Goal: Task Accomplishment & Management: Use online tool/utility

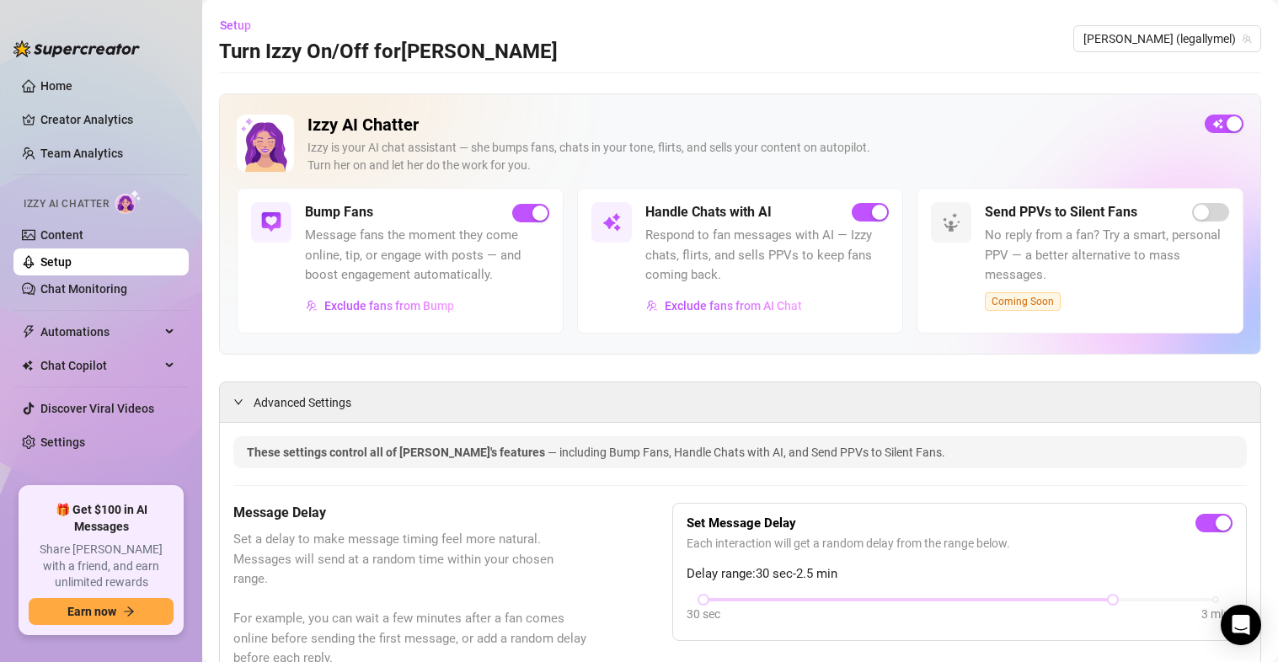
scroll to position [2053, 0]
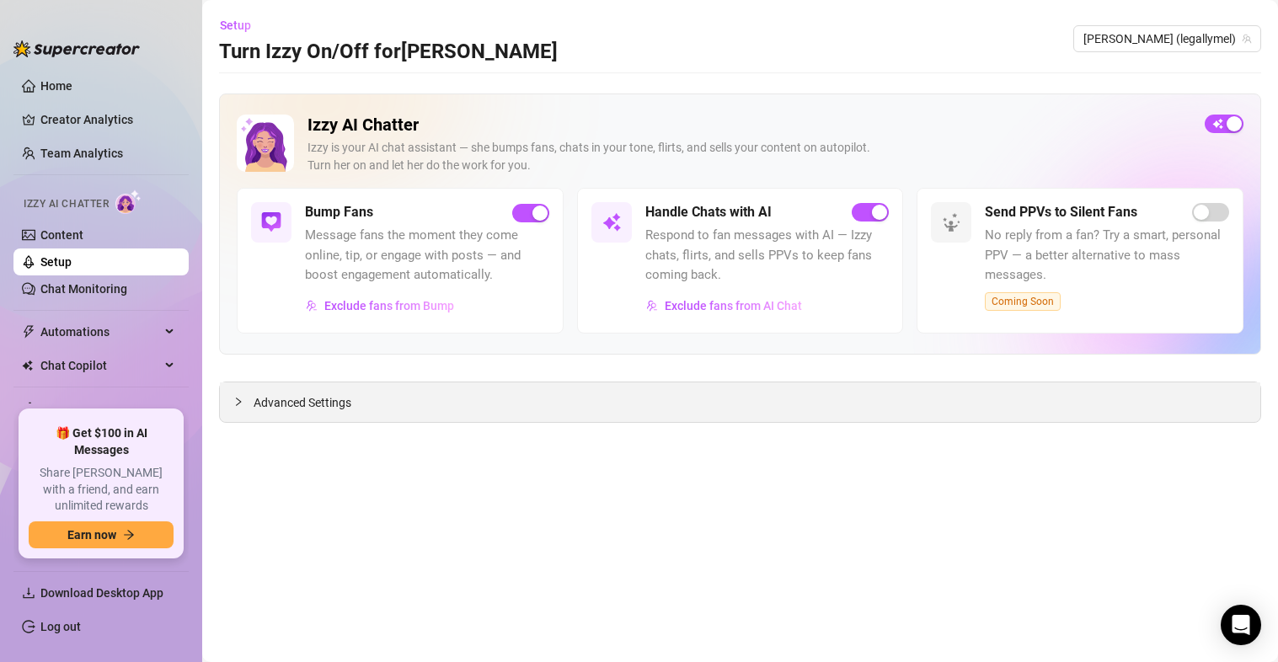
click at [285, 398] on span "Advanced Settings" at bounding box center [303, 402] width 98 height 19
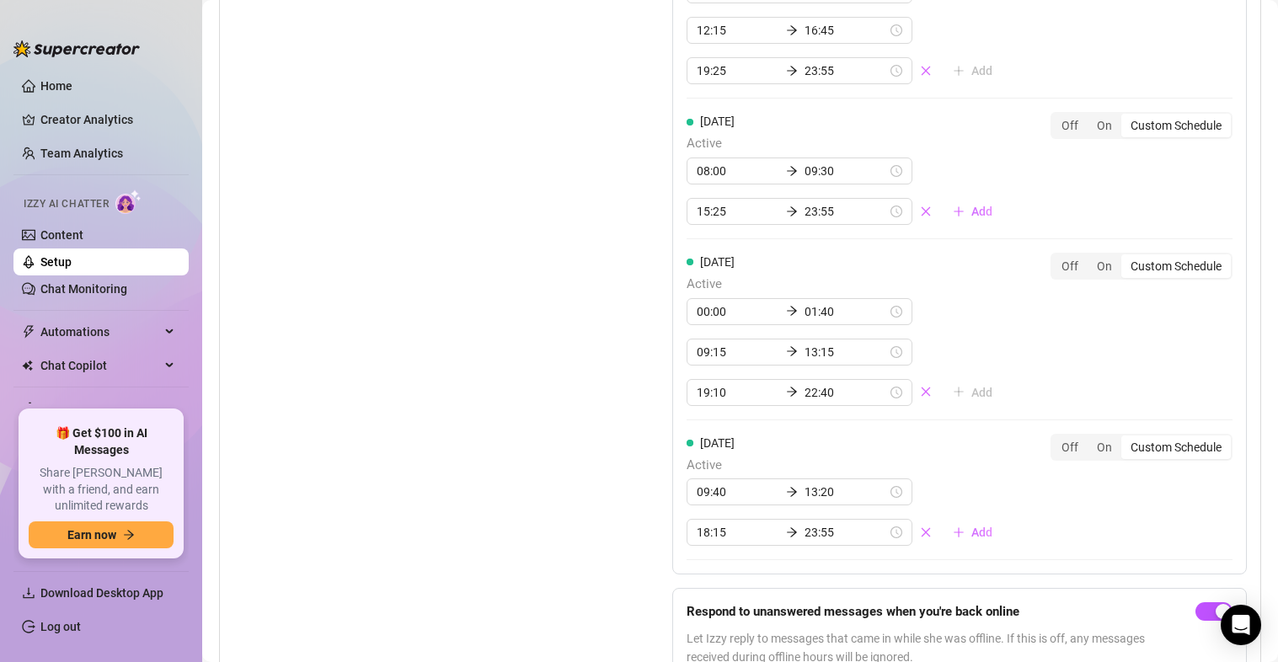
scroll to position [2183, 0]
